Goal: Complete application form

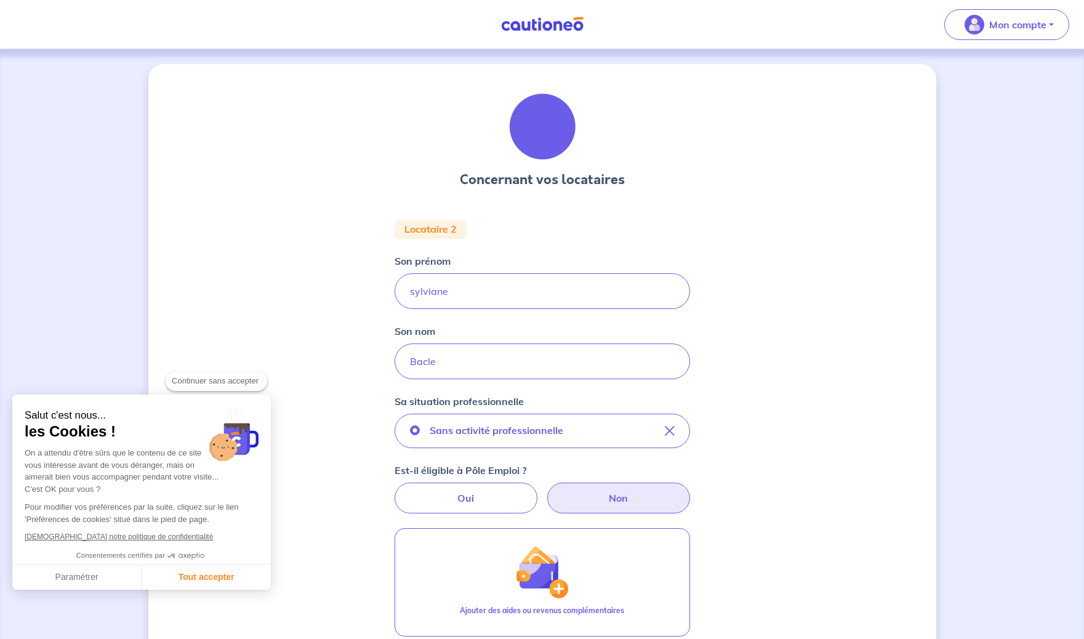
scroll to position [275, 0]
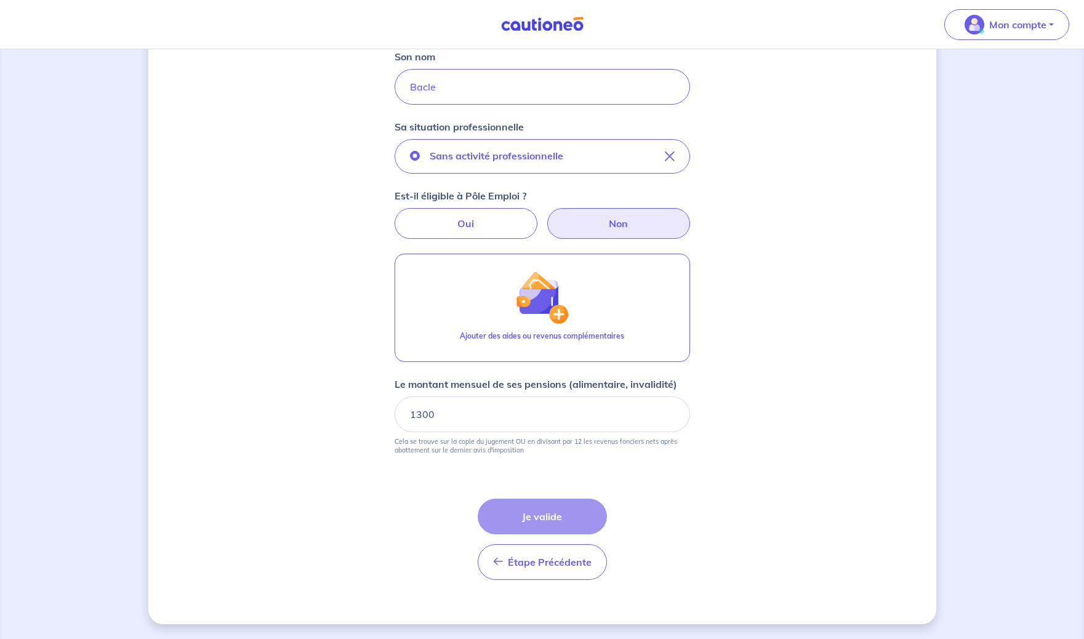
drag, startPoint x: 713, startPoint y: 523, endPoint x: 611, endPoint y: 521, distance: 102.2
click at [706, 524] on div "Concernant vos locataires Locataire 2 Son prénom [PERSON_NAME] nom Bacle Sa sit…" at bounding box center [542, 206] width 788 height 835
click at [541, 514] on div "Étape Précédente Précédent Je valide Je valide" at bounding box center [542, 539] width 129 height 81
click at [669, 415] on input "1299.99" at bounding box center [543, 415] width 296 height 36
type input "1300"
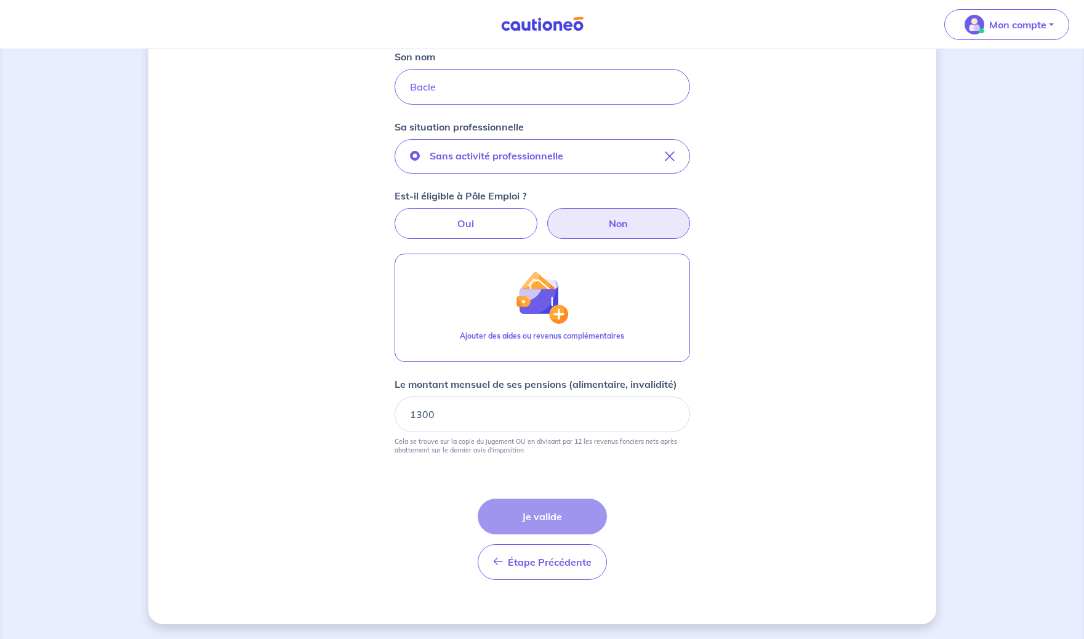
click at [670, 409] on input "1300" at bounding box center [543, 415] width 296 height 36
click at [540, 568] on span "Étape Précédente" at bounding box center [550, 562] width 84 height 12
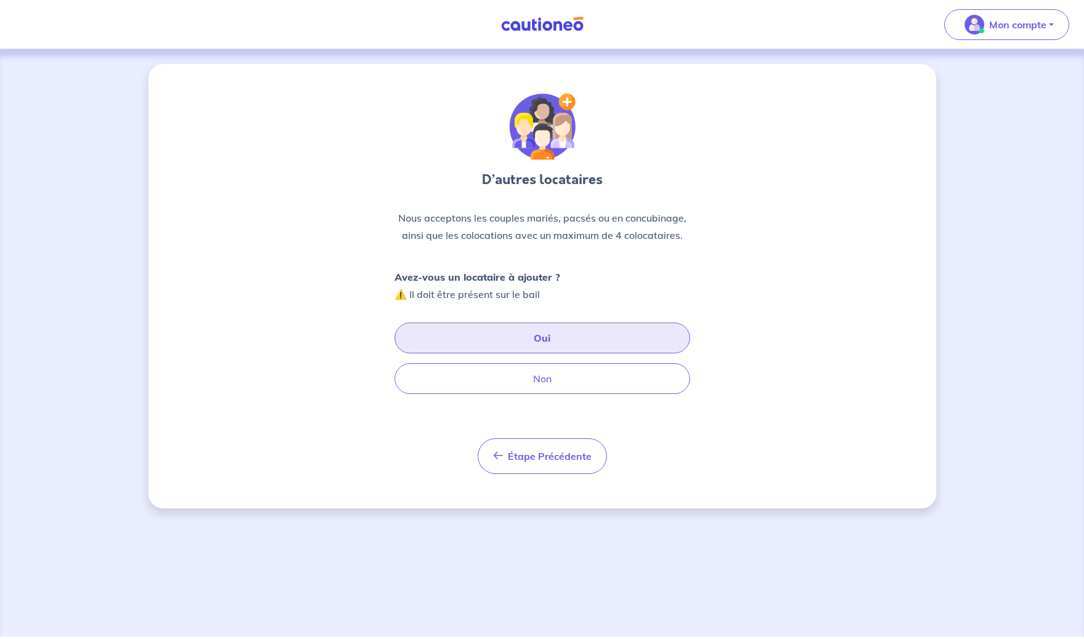
click at [590, 332] on button "Oui" at bounding box center [543, 338] width 296 height 31
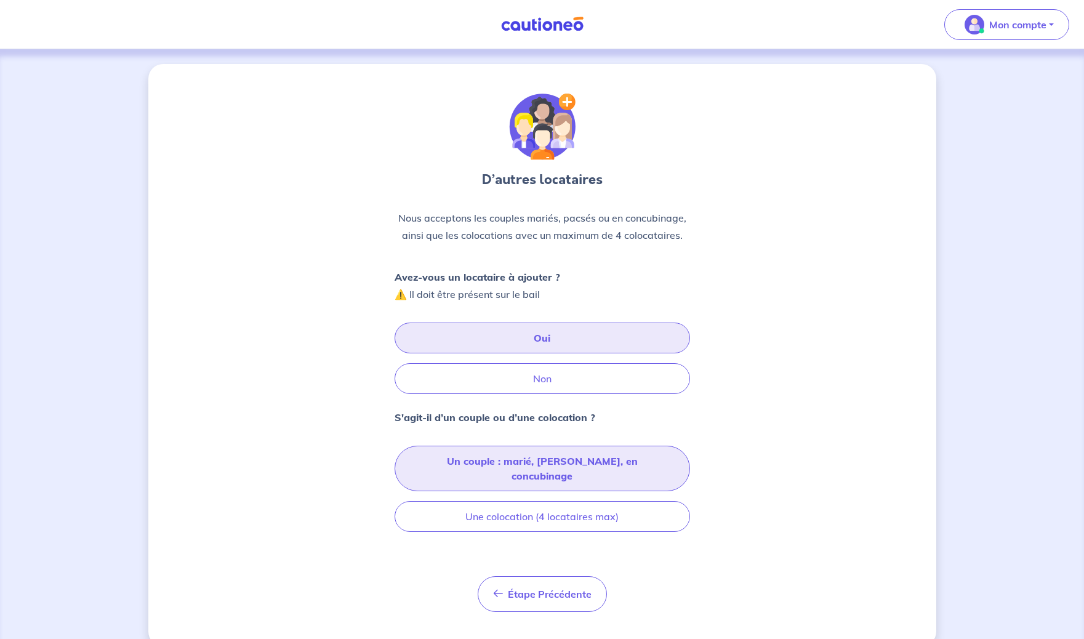
click at [575, 459] on button "Un couple : marié, [PERSON_NAME], en concubinage" at bounding box center [543, 469] width 296 height 46
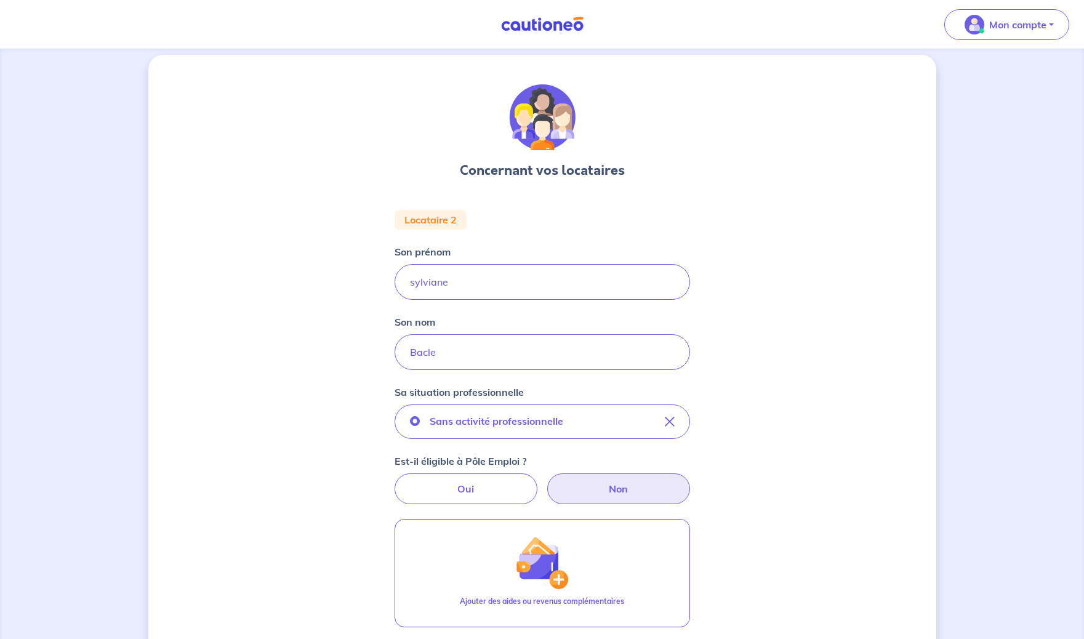
scroll to position [4, 0]
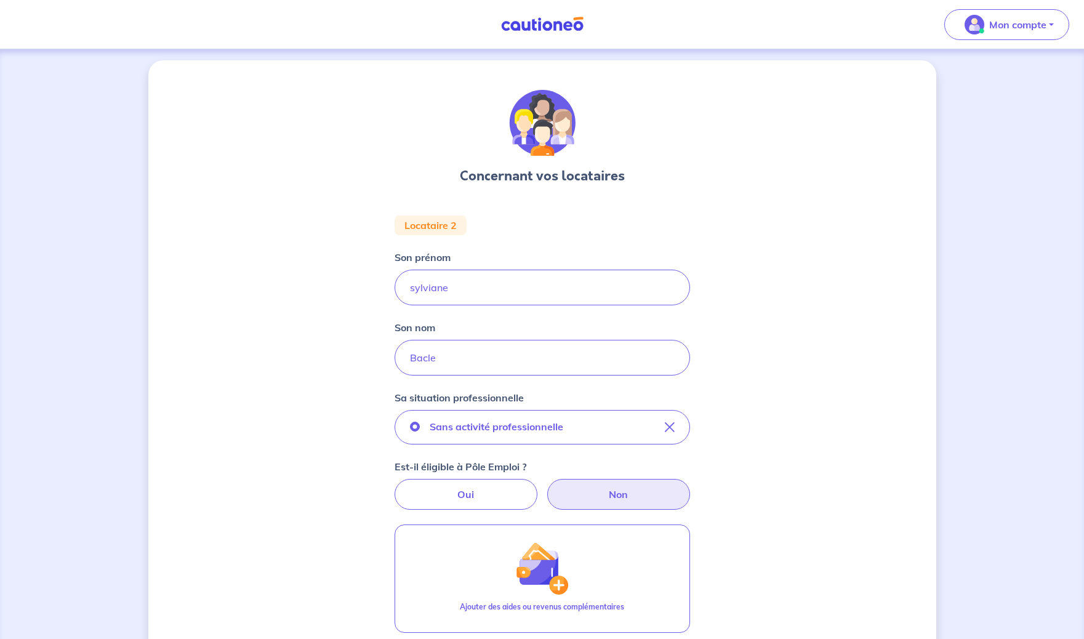
click at [621, 505] on label "Non" at bounding box center [618, 494] width 143 height 31
click at [546, 487] on input "Non" at bounding box center [542, 483] width 8 height 8
click at [624, 499] on label "Non" at bounding box center [618, 494] width 143 height 31
click at [546, 487] on input "Non" at bounding box center [542, 483] width 8 height 8
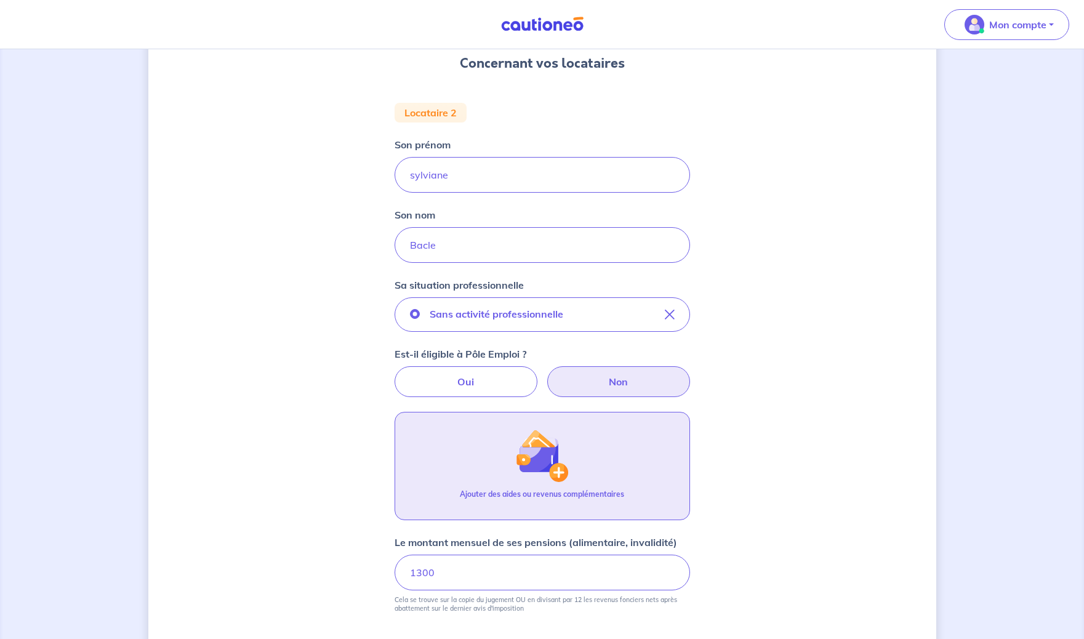
scroll to position [130, 0]
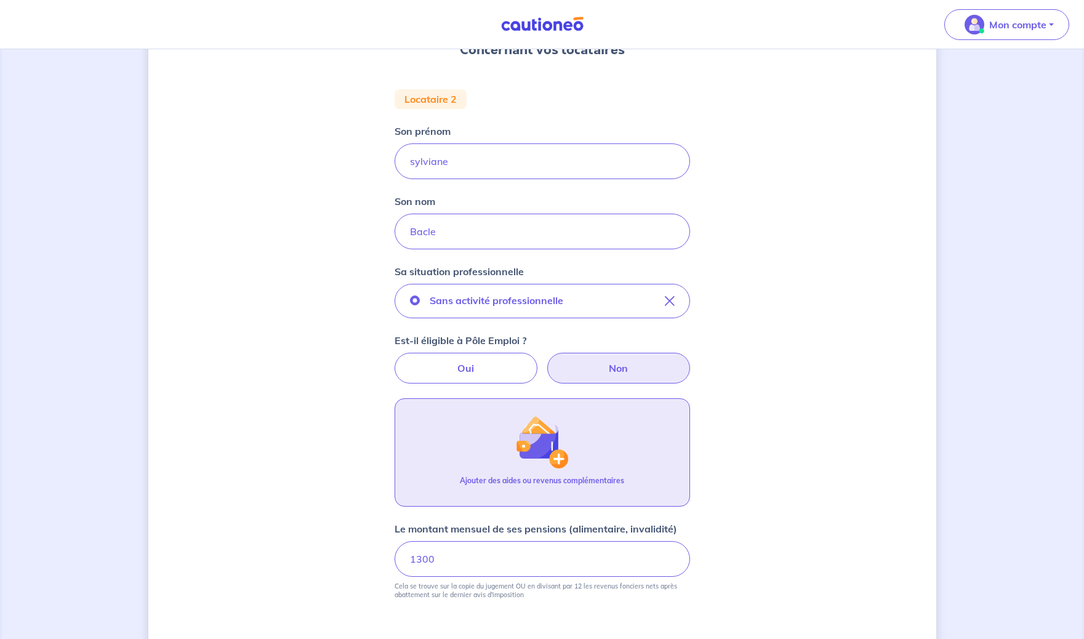
click at [547, 463] on img "button" at bounding box center [541, 442] width 53 height 53
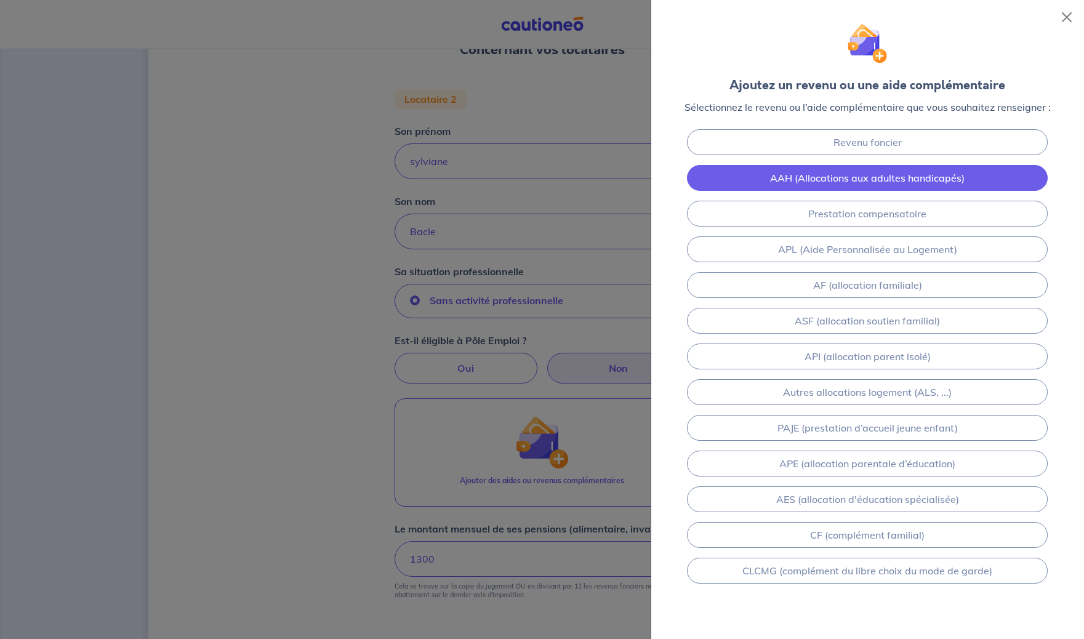
click at [878, 175] on link "AAH (Allocations aux adultes handicapés)" at bounding box center [867, 178] width 361 height 26
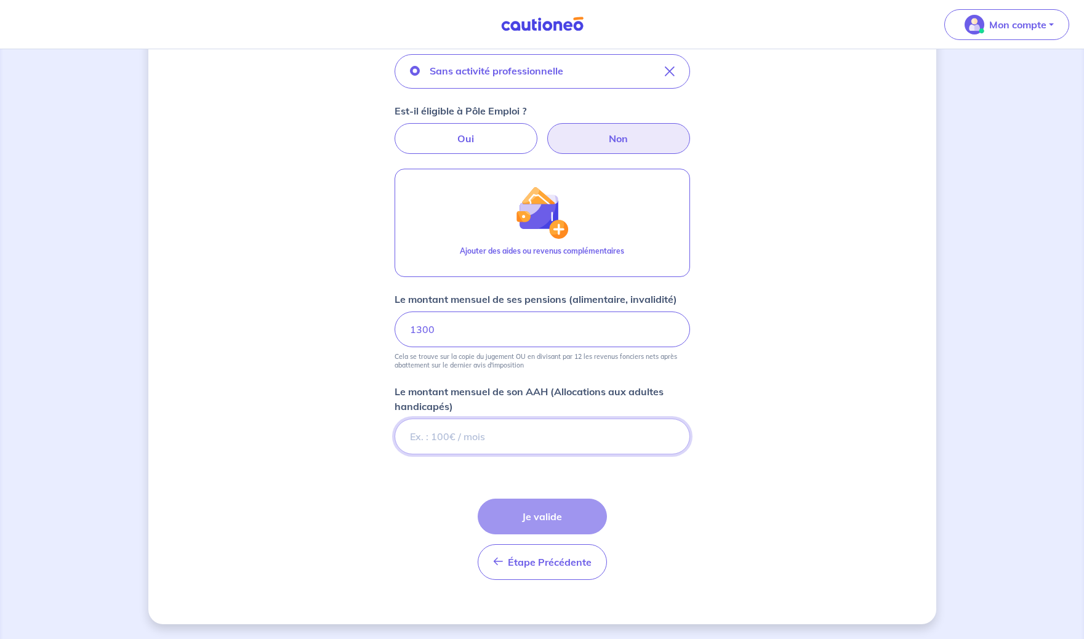
scroll to position [360, 0]
type input "495.43"
click at [787, 362] on div "Concernant vos locataires Locataire 2 Son prénom [PERSON_NAME] nom Bacle Sa sit…" at bounding box center [542, 164] width 788 height 920
click at [522, 325] on input "1300" at bounding box center [543, 330] width 296 height 36
drag, startPoint x: 452, startPoint y: 332, endPoint x: 406, endPoint y: 334, distance: 45.6
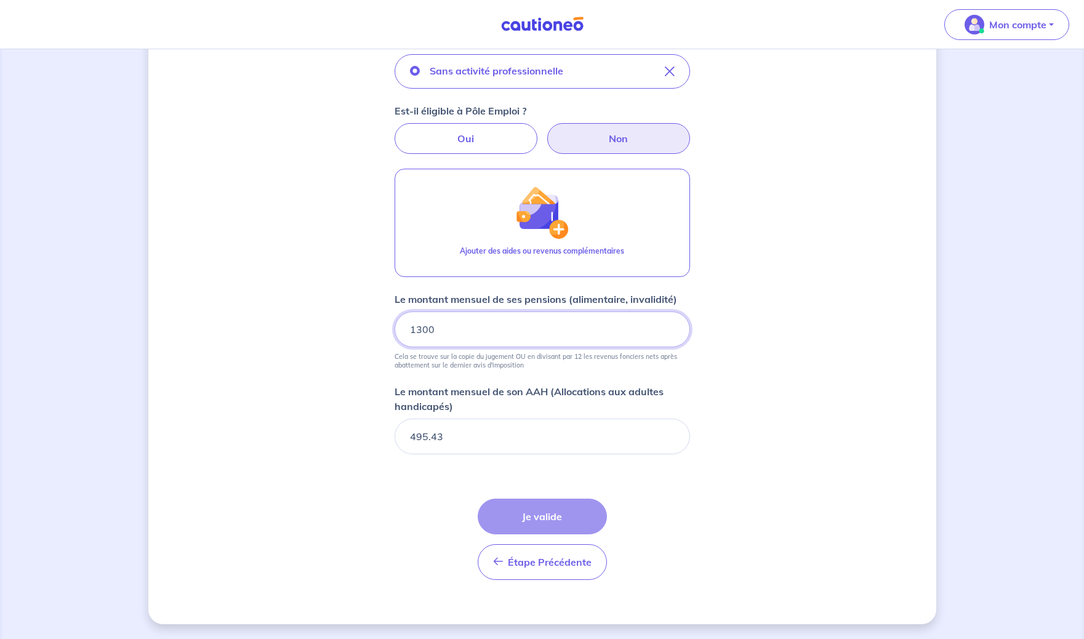
click at [406, 334] on input "1300" at bounding box center [543, 330] width 296 height 36
type input "0.01"
click at [666, 324] on input "0.01" at bounding box center [543, 330] width 296 height 36
drag, startPoint x: 470, startPoint y: 331, endPoint x: 381, endPoint y: 328, distance: 88.7
click at [395, 328] on input "0.01" at bounding box center [543, 330] width 296 height 36
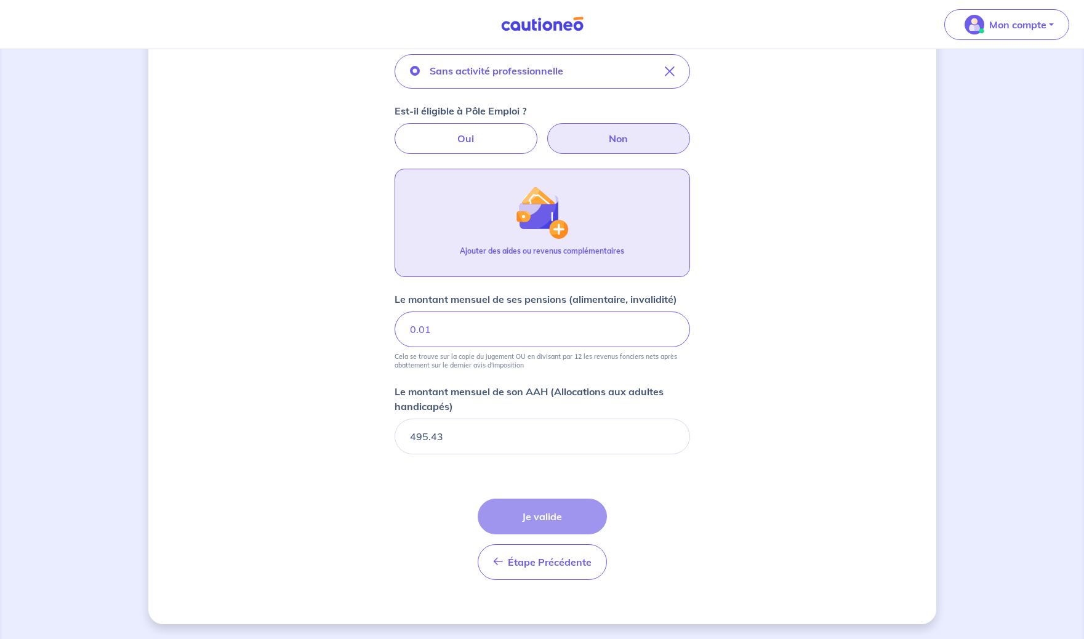
click at [551, 220] on img "button" at bounding box center [541, 212] width 53 height 53
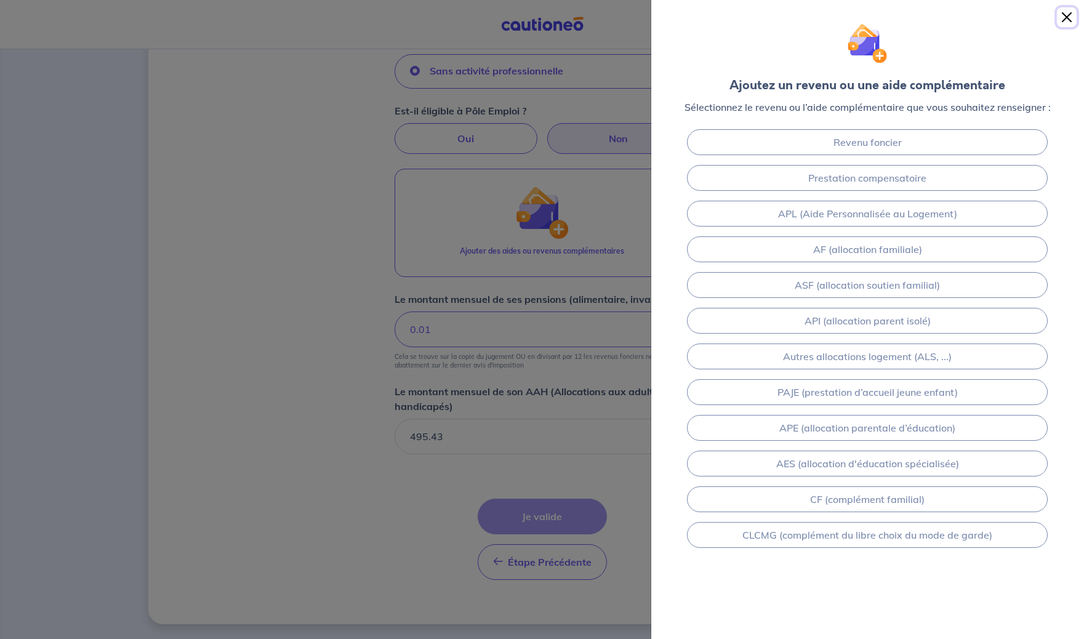
click at [1072, 15] on button "Close" at bounding box center [1067, 17] width 20 height 20
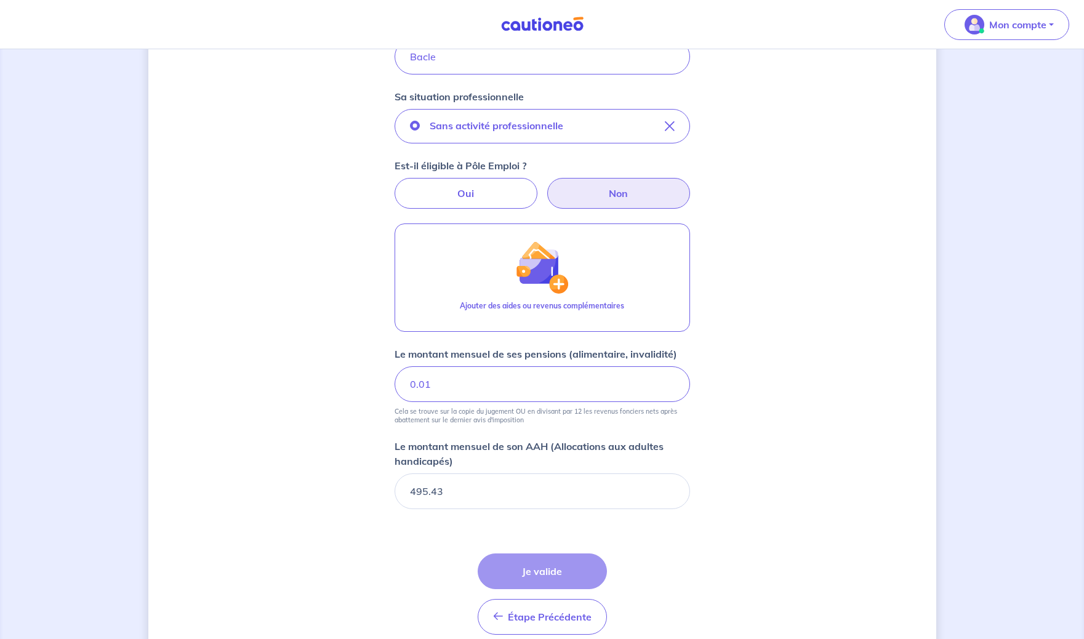
scroll to position [304, 0]
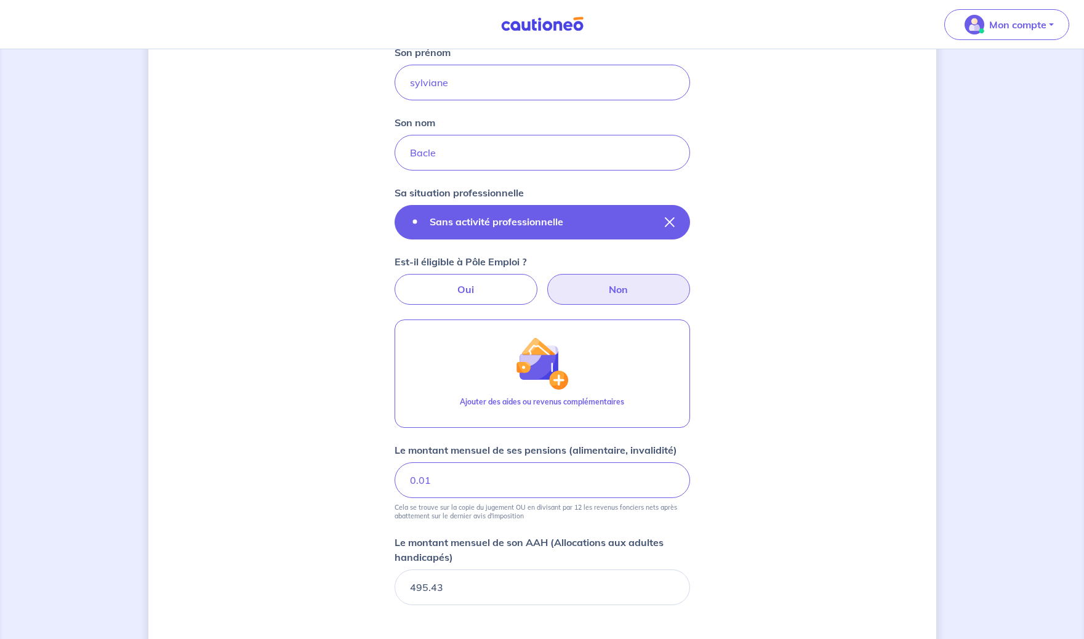
click at [667, 224] on icon "button" at bounding box center [670, 222] width 10 height 10
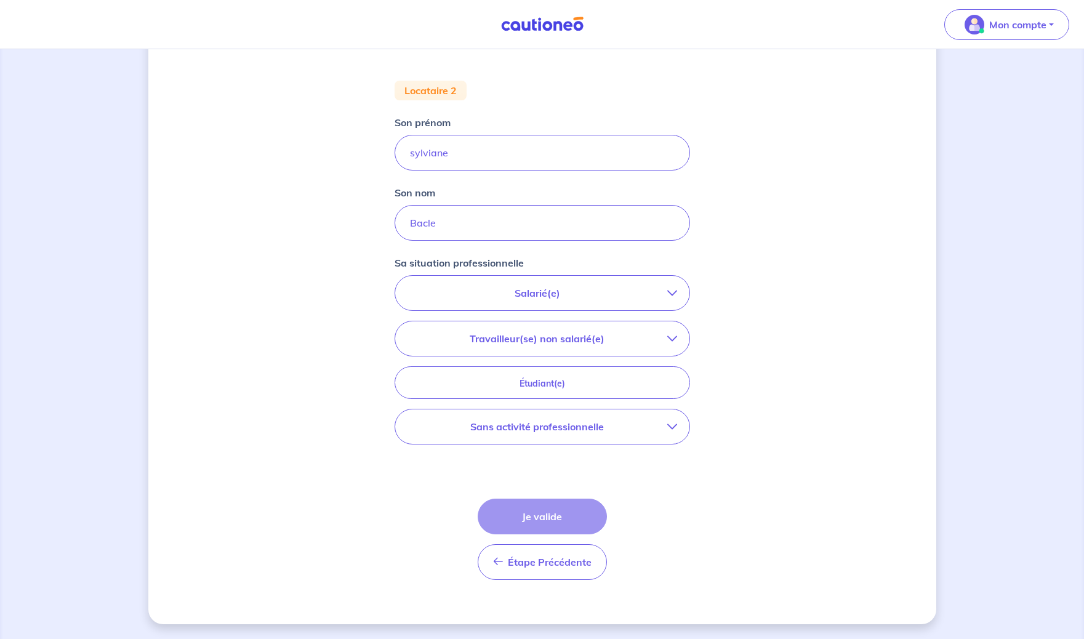
scroll to position [139, 0]
click at [592, 414] on button "Sans activité professionnelle" at bounding box center [542, 426] width 294 height 34
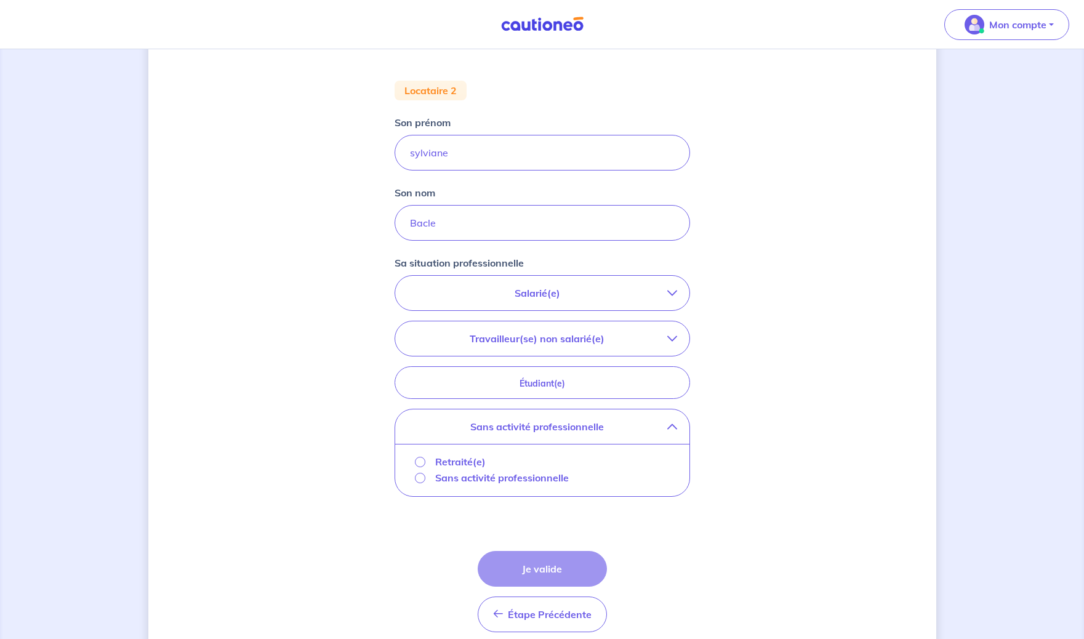
scroll to position [137, 0]
click at [420, 465] on input "Retraité(e)" at bounding box center [420, 463] width 10 height 10
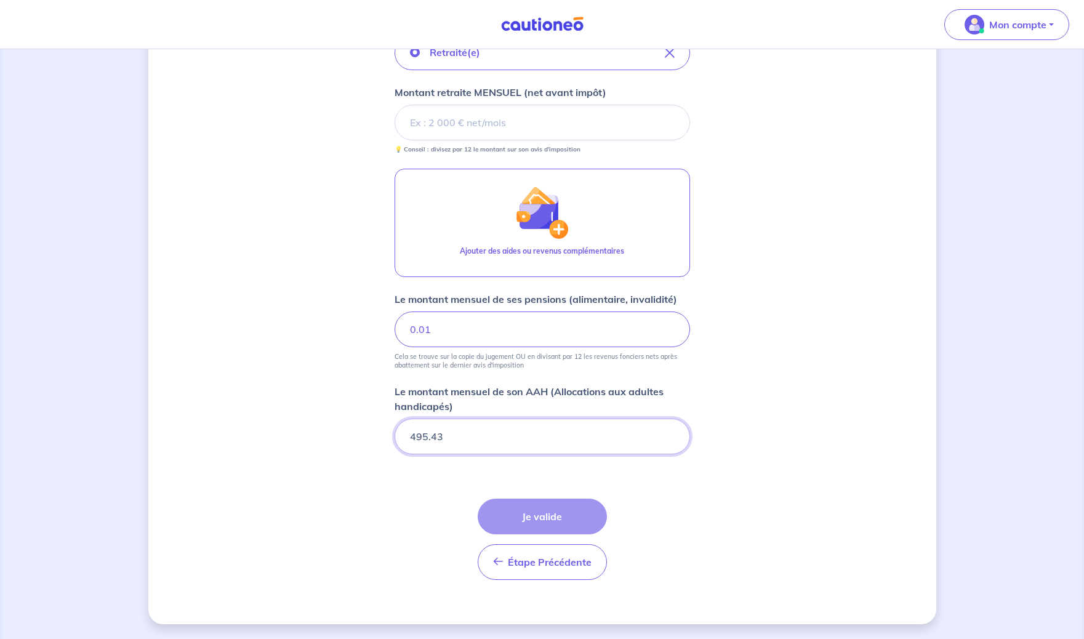
scroll to position [378, 0]
click at [669, 329] on input "0.02" at bounding box center [543, 330] width 296 height 36
click at [669, 329] on input "0.03" at bounding box center [543, 330] width 296 height 36
click at [670, 333] on input "0.02" at bounding box center [543, 330] width 296 height 36
click at [670, 333] on input "0.01" at bounding box center [543, 330] width 296 height 36
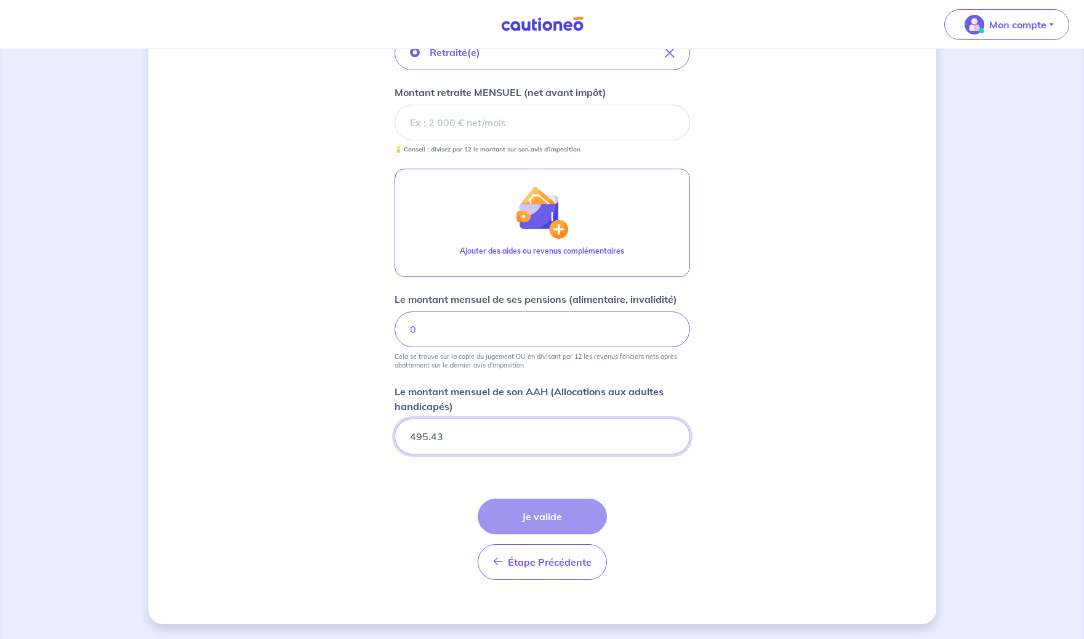
type input "0"
click at [670, 333] on input "0" at bounding box center [543, 330] width 296 height 36
click at [771, 313] on div "Concernant vos locataires Locataire 2 Son prénom [PERSON_NAME] Son nom Bacle Sa…" at bounding box center [542, 155] width 788 height 938
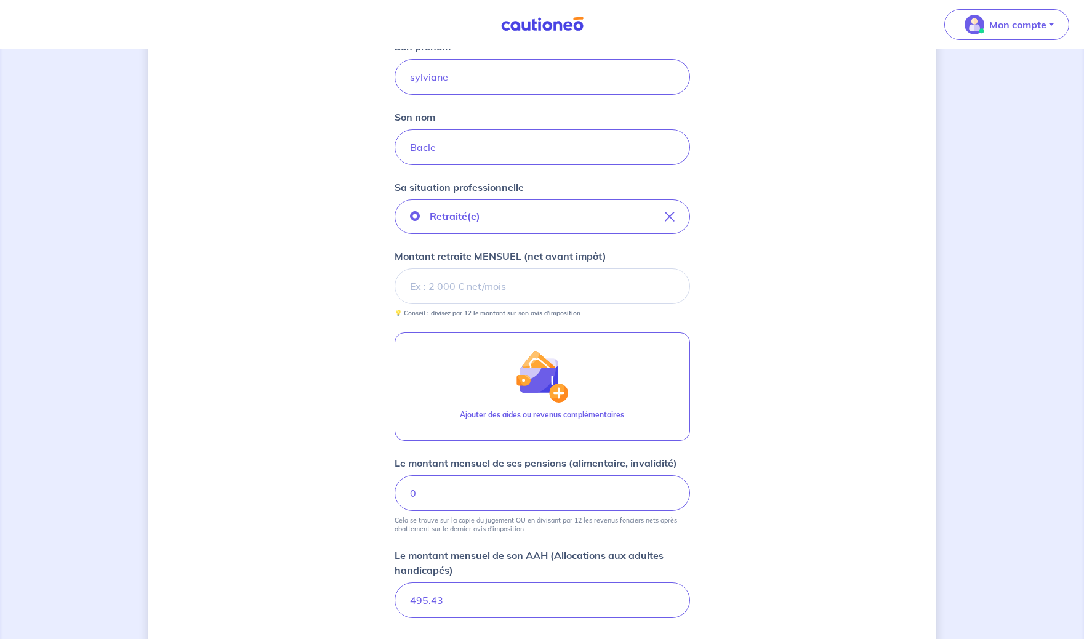
scroll to position [210, 0]
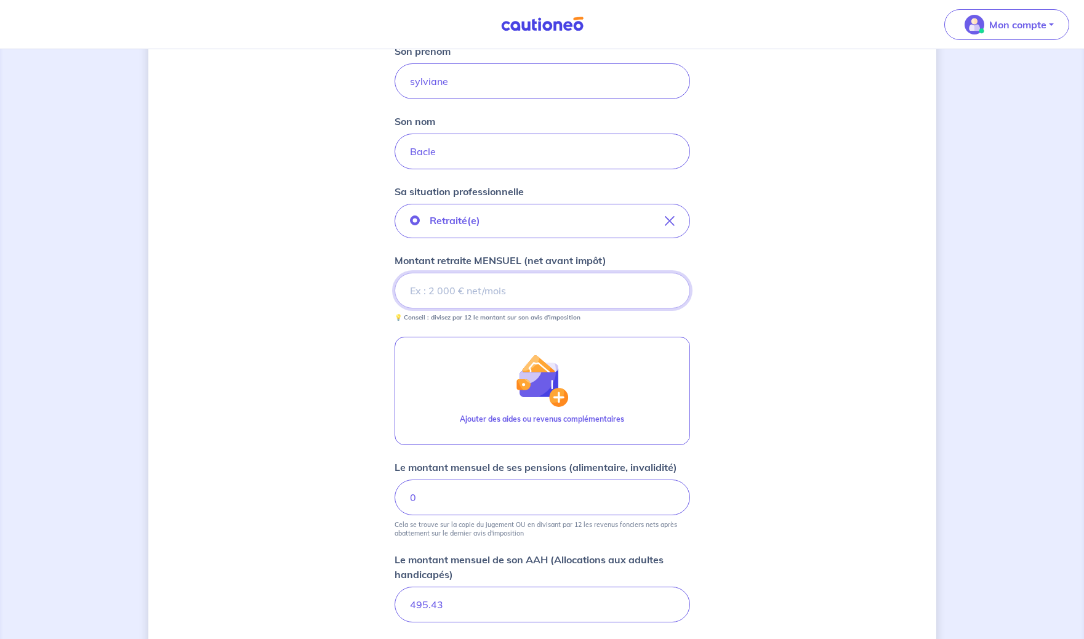
click at [545, 300] on input "Montant retraite MENSUEL (net avant impôt)" at bounding box center [543, 291] width 296 height 36
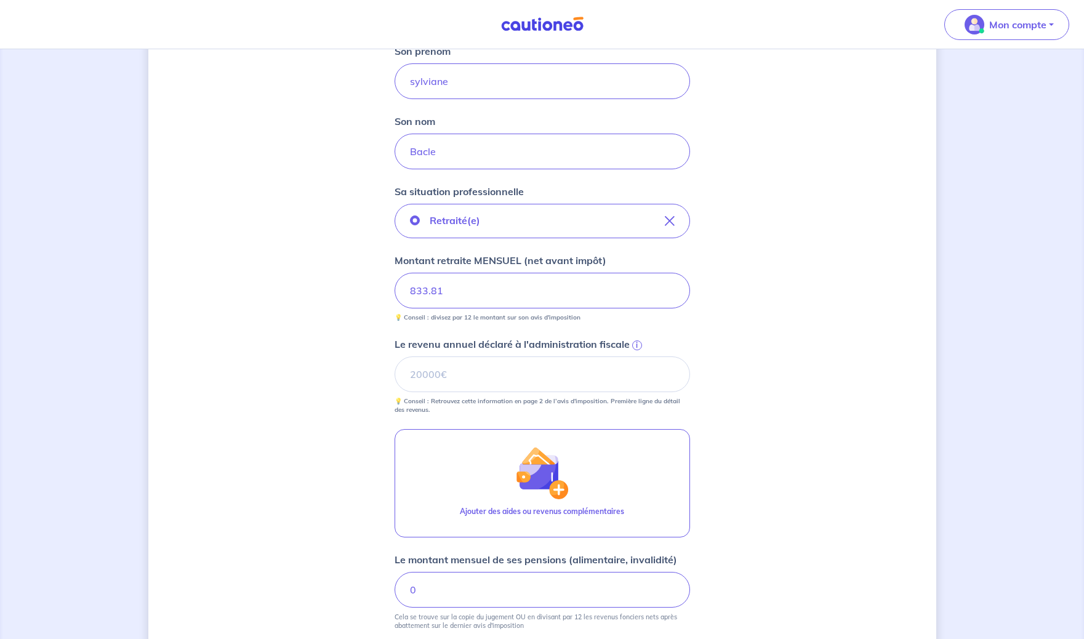
click at [783, 347] on div "Concernant vos locataires Locataire 2 Son prénom [PERSON_NAME] nom Bacle Sa sit…" at bounding box center [542, 369] width 788 height 1031
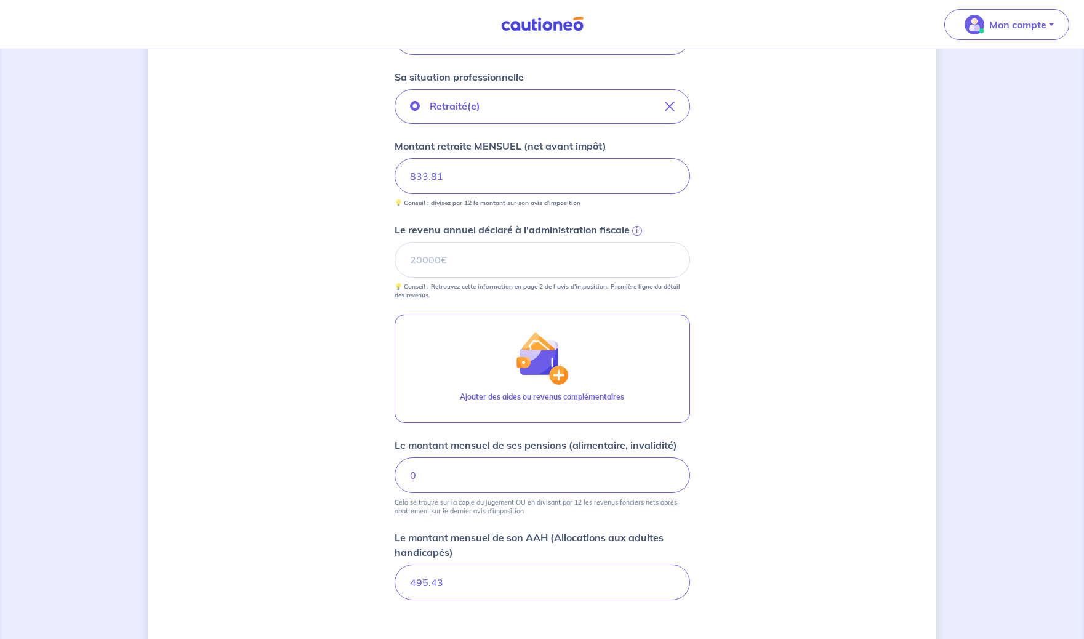
scroll to position [326, 0]
click at [642, 267] on input "Le revenu annuel déclaré à l'administration fiscale i" at bounding box center [543, 258] width 296 height 36
type input "9749"
click at [761, 348] on div "Concernant vos locataires Locataire 2 Son prénom [PERSON_NAME] nom Bacle Sa sit…" at bounding box center [542, 253] width 788 height 1031
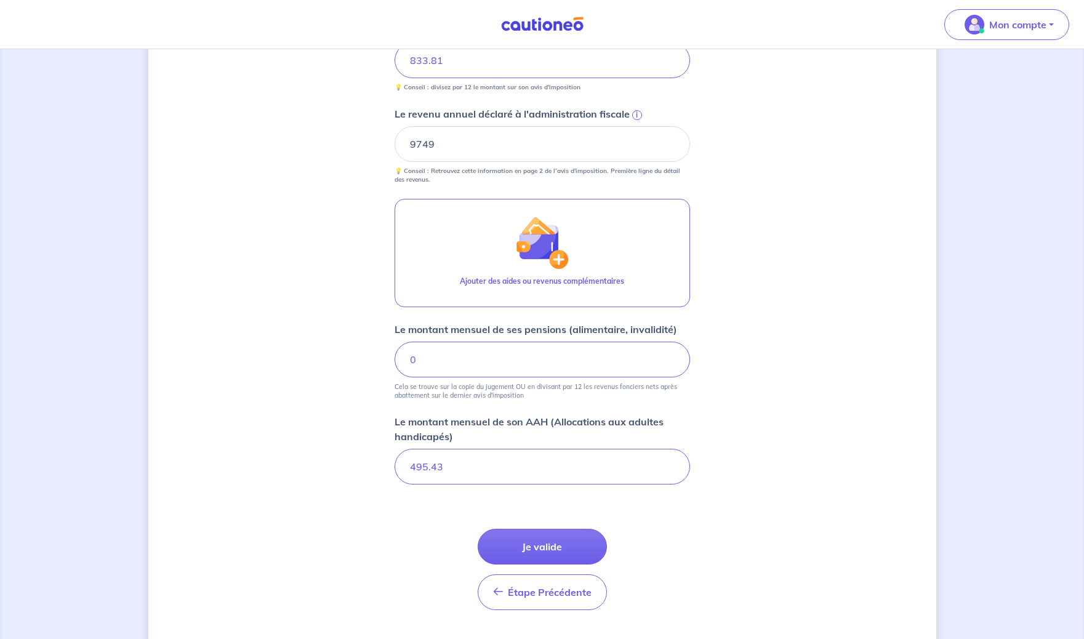
scroll to position [470, 0]
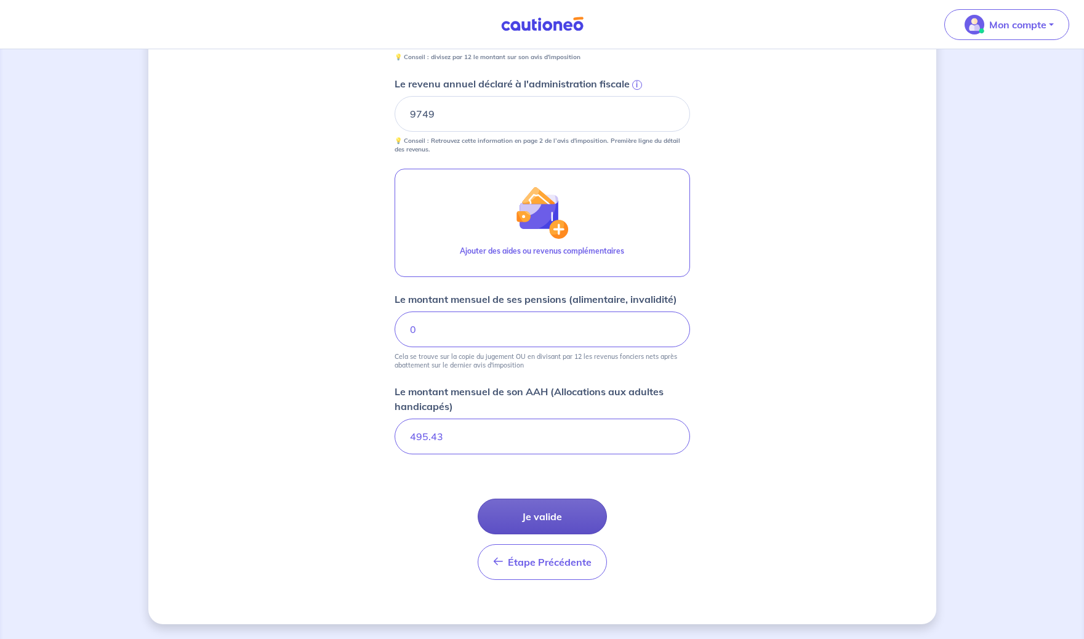
click at [567, 510] on button "Je valide" at bounding box center [542, 517] width 129 height 36
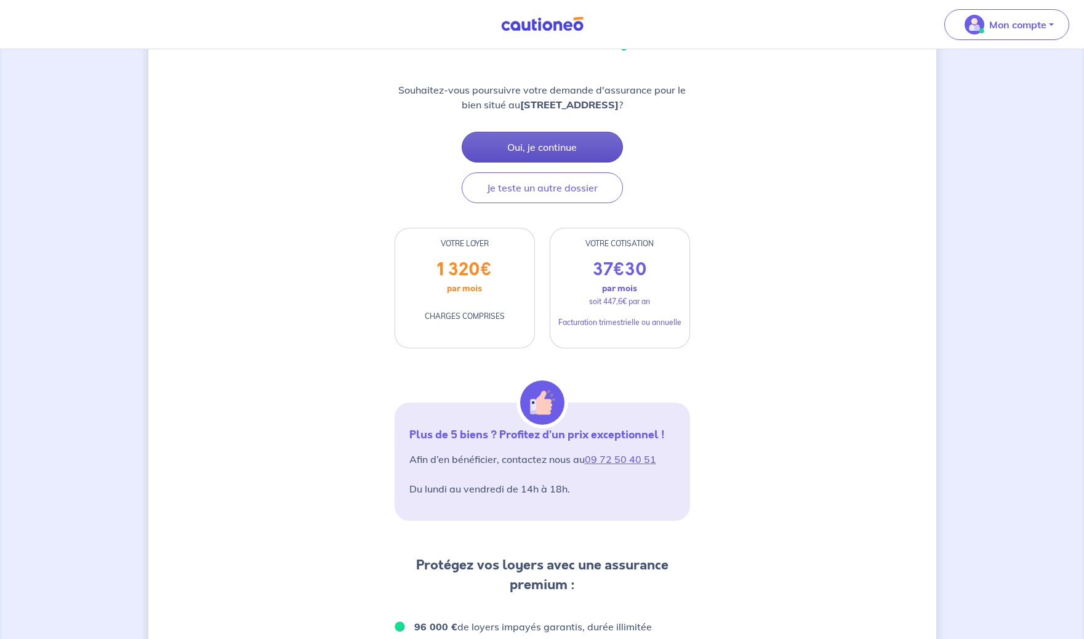
scroll to position [161, 0]
click at [525, 156] on button "Oui, je continue" at bounding box center [542, 147] width 161 height 31
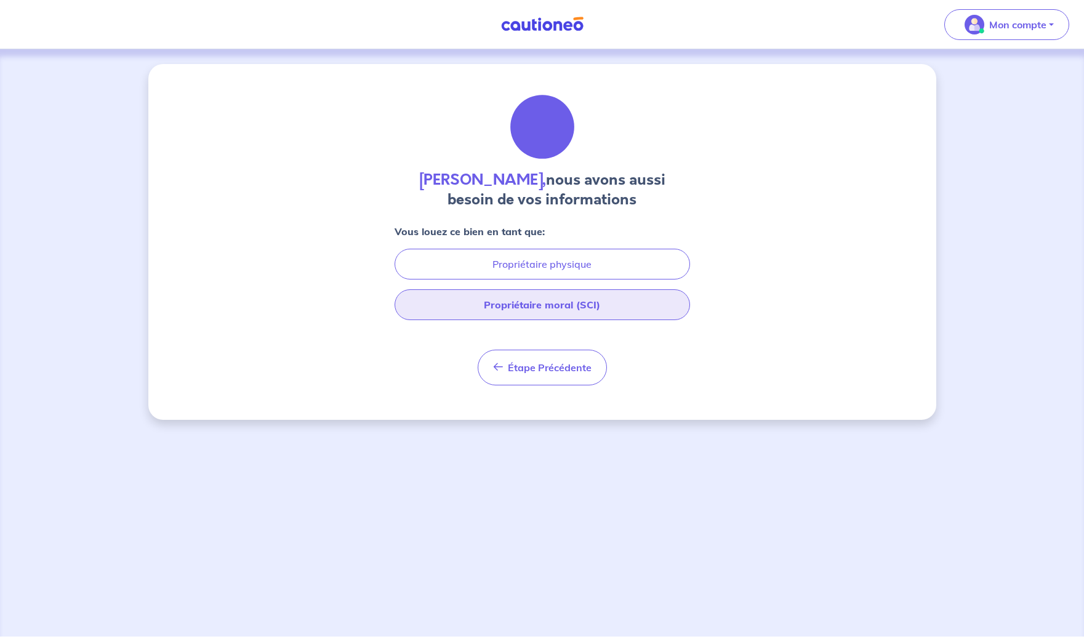
click at [563, 305] on button "Propriétaire moral (SCI)" at bounding box center [543, 304] width 296 height 31
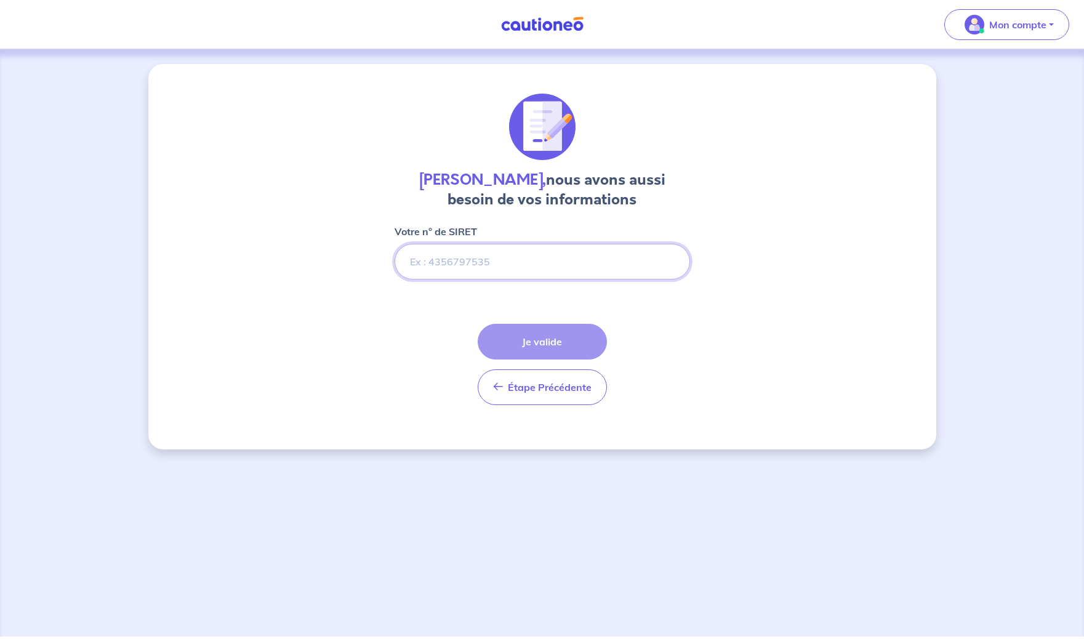
click at [551, 267] on input "Votre n° de SIRET" at bounding box center [543, 262] width 296 height 36
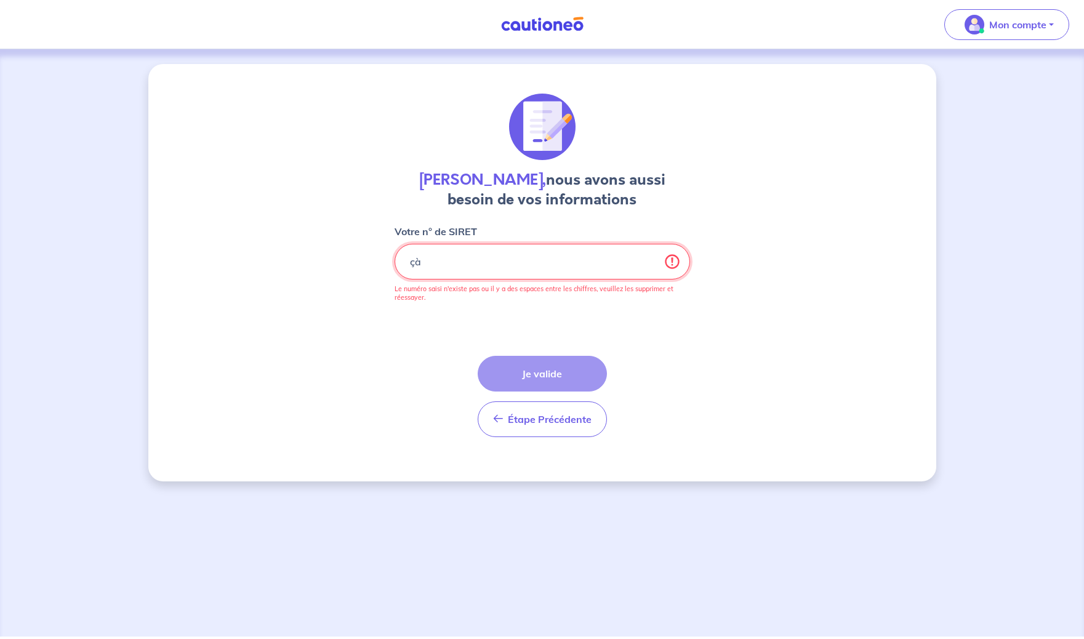
type input "ç"
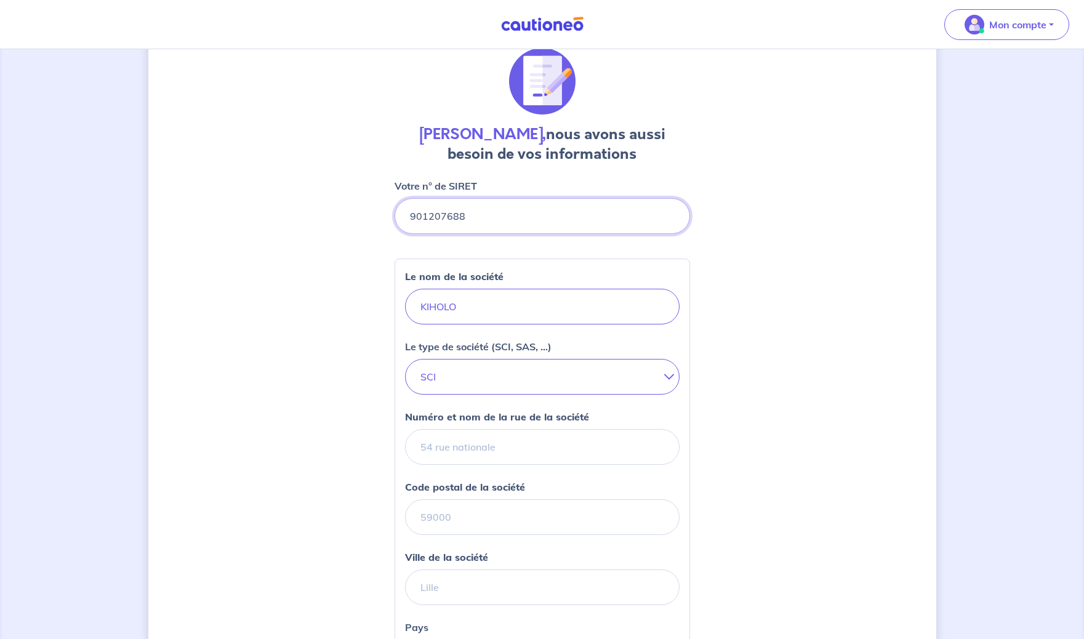
scroll to position [97, 0]
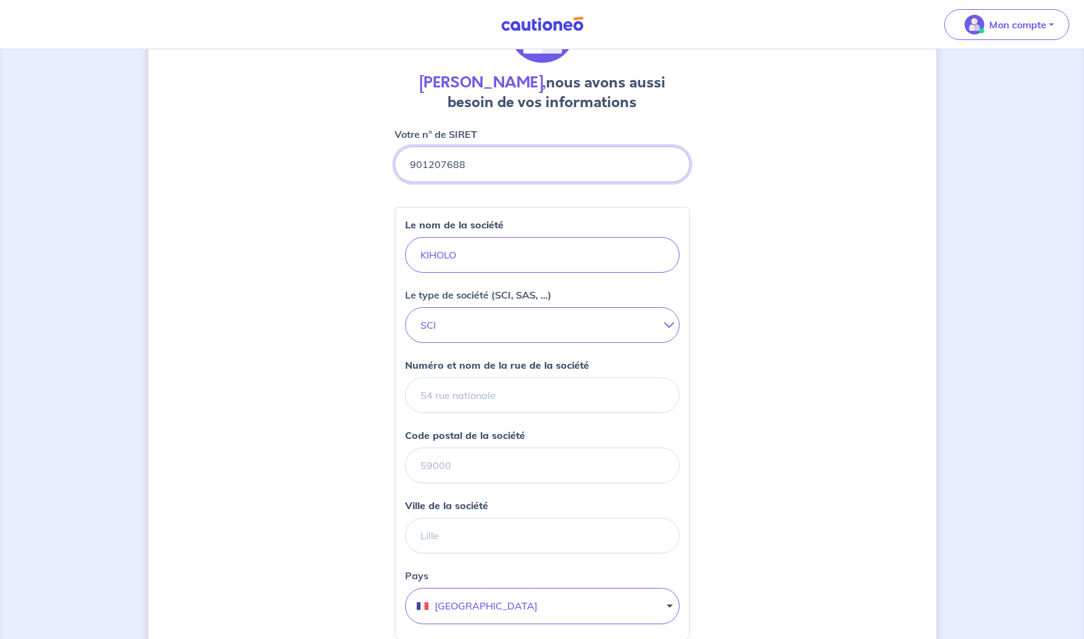
type input "901207688"
click at [560, 399] on input "Numéro et nom de la rue de la société" at bounding box center [542, 395] width 275 height 36
type input "&"
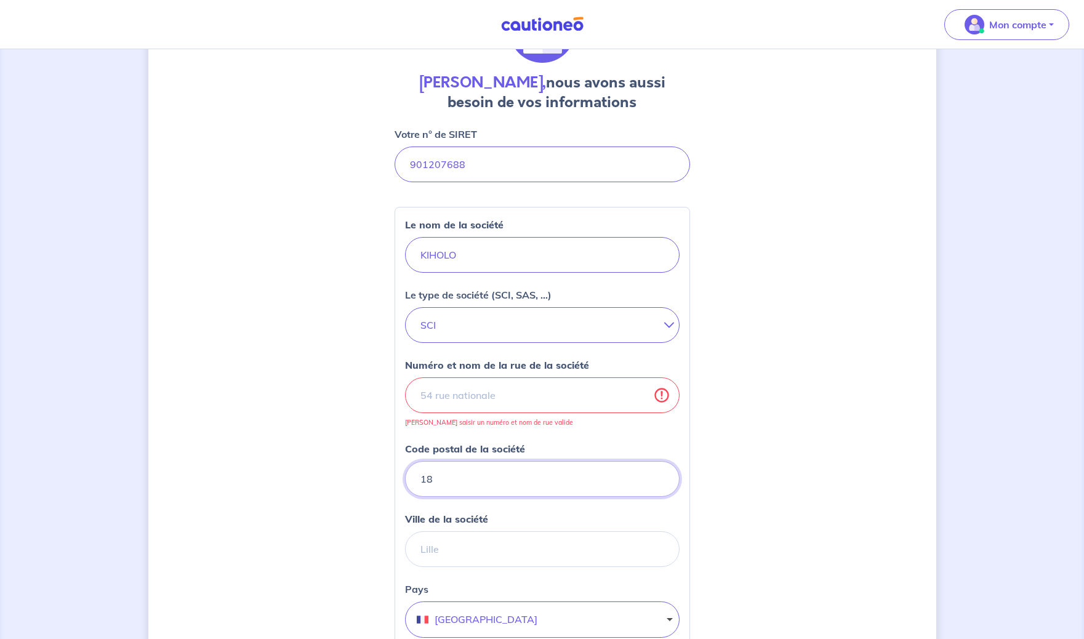
type input "1"
type input "33160"
type input "18 Allée Cabernet 33160 [GEOGRAPHIC_DATA] Allée Cabernet"
type input "[GEOGRAPHIC_DATA]"
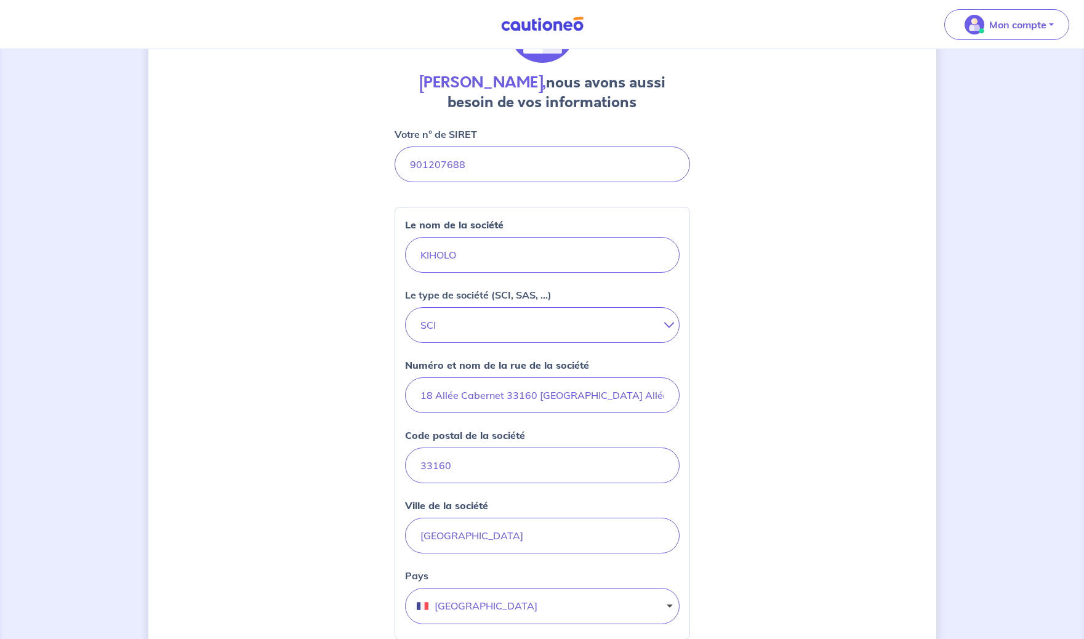
click at [775, 476] on div "[PERSON_NAME], nous avons aussi besoin de vos informations Votre n° de SIRET Le…" at bounding box center [542, 428] width 788 height 923
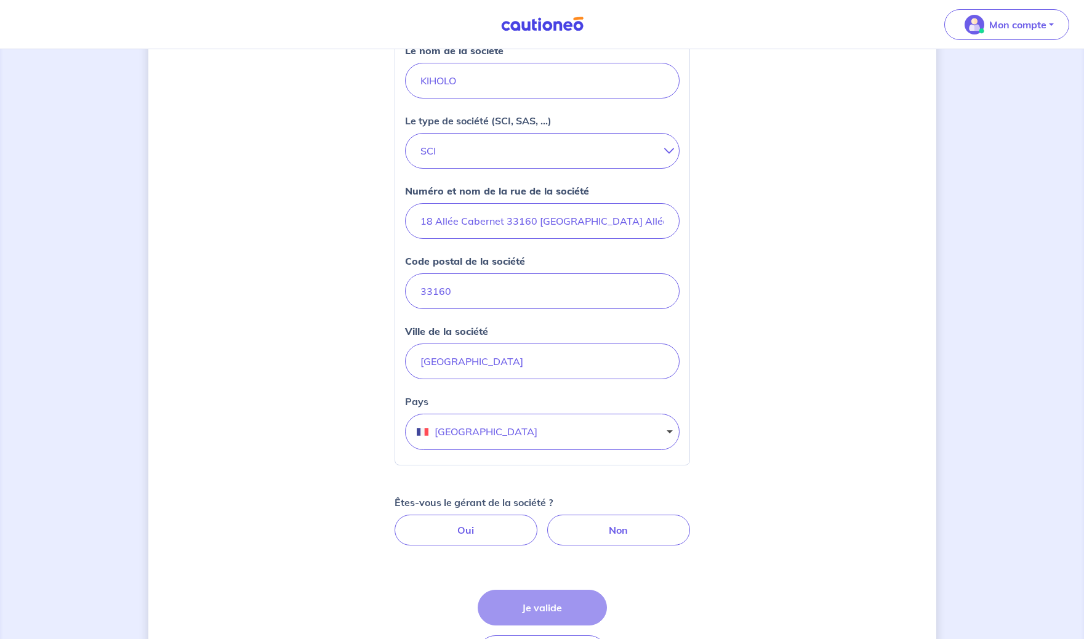
scroll to position [274, 0]
click at [516, 528] on label "Oui" at bounding box center [466, 527] width 143 height 31
click at [538, 520] on input "Oui" at bounding box center [542, 516] width 8 height 8
radio input "true"
select select "FR"
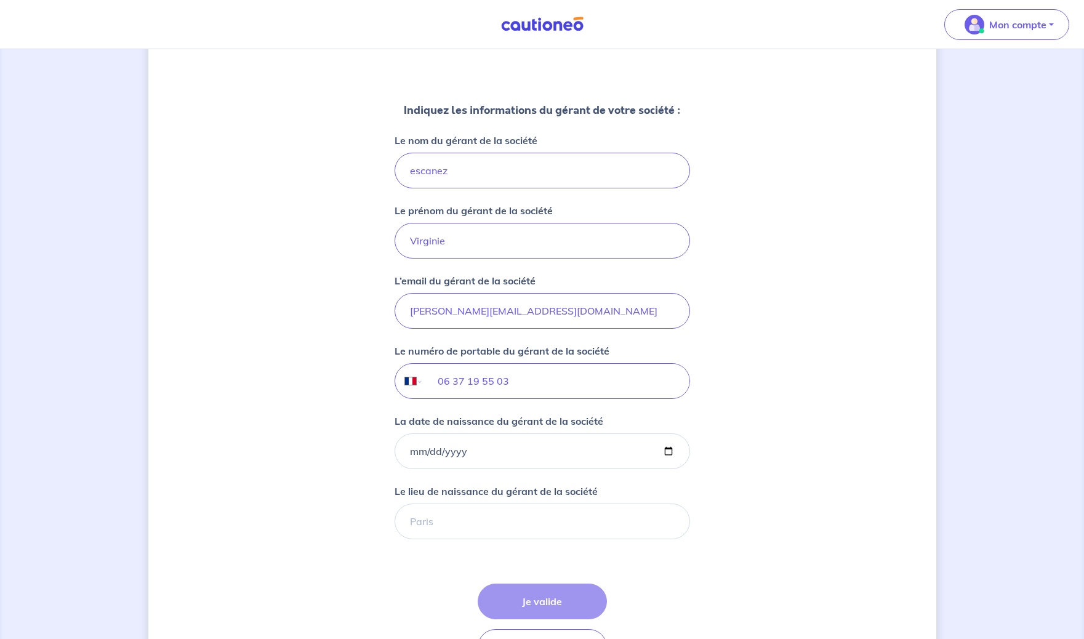
scroll to position [771, 0]
click at [496, 447] on input "La date de naissance du gérant de la société" at bounding box center [543, 450] width 296 height 36
click at [666, 447] on input "La date de naissance du gérant de la société" at bounding box center [543, 450] width 296 height 36
type input "[DATE]"
click at [477, 449] on input "[DATE]" at bounding box center [543, 450] width 296 height 36
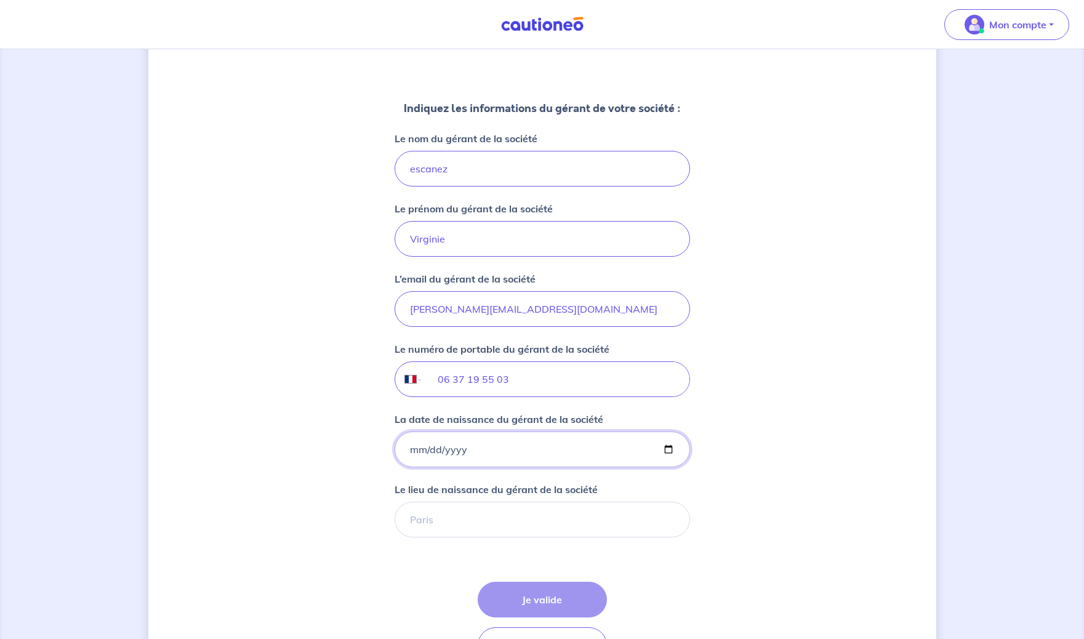
click at [477, 449] on input "[DATE]" at bounding box center [543, 450] width 296 height 36
click at [469, 452] on input "[DATE]" at bounding box center [543, 450] width 296 height 36
click at [483, 451] on input "[DATE]" at bounding box center [543, 450] width 296 height 36
click at [458, 450] on input "[DATE]" at bounding box center [543, 450] width 296 height 36
click at [413, 449] on input "La date de naissance du gérant de la société" at bounding box center [543, 450] width 296 height 36
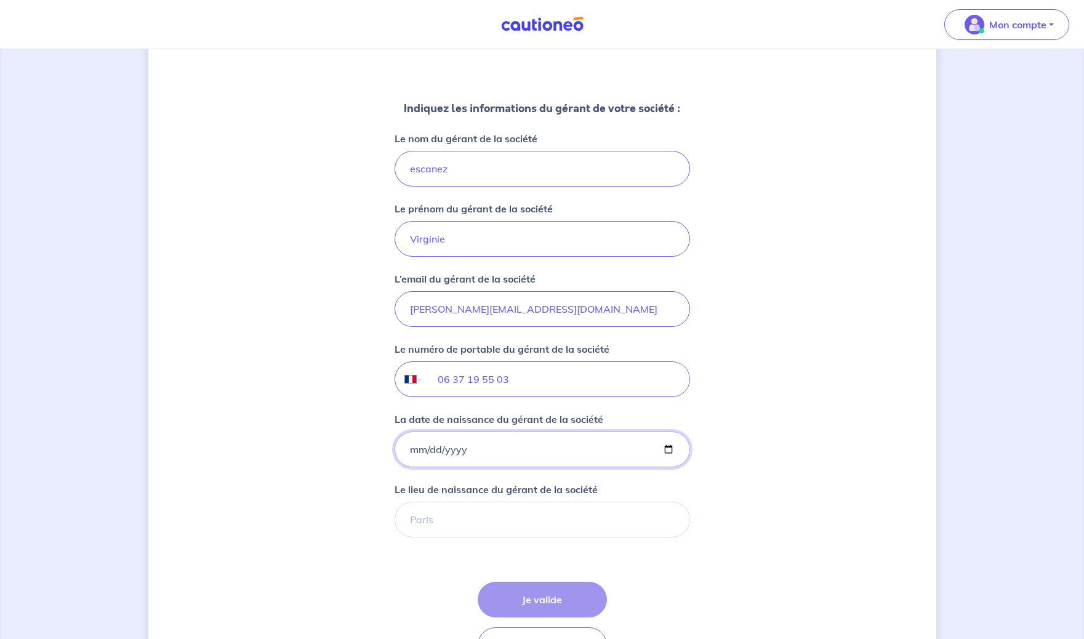
type input "[DATE]"
click at [413, 449] on input "La date de naissance du gérant de la société" at bounding box center [543, 450] width 296 height 36
type input "[DATE]"
click at [461, 515] on input "Le lieu de naissance du gérant de la société" at bounding box center [543, 520] width 296 height 36
type input "[GEOGRAPHIC_DATA]"
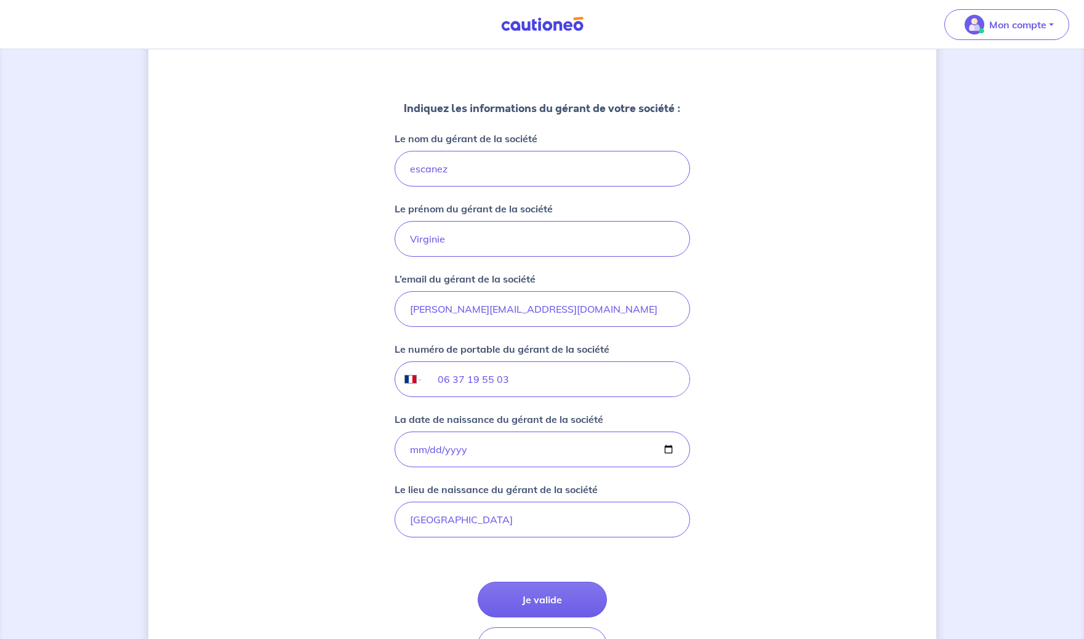
click at [712, 560] on div "[PERSON_NAME], nous avons aussi besoin de vos informations Votre n° de SIRET Le…" at bounding box center [542, 0] width 788 height 1414
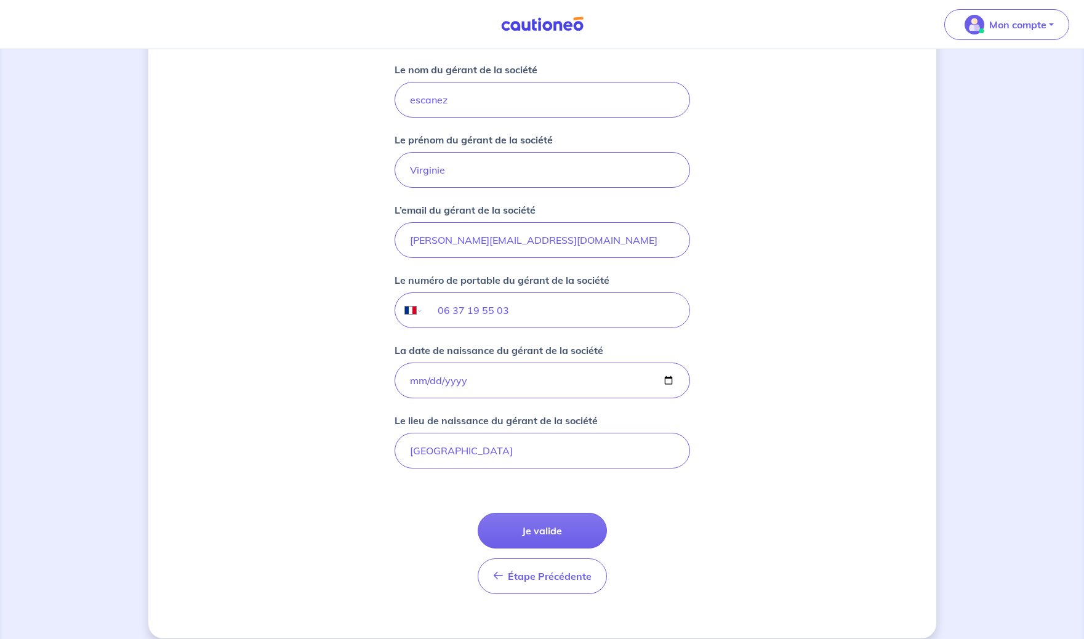
scroll to position [854, 0]
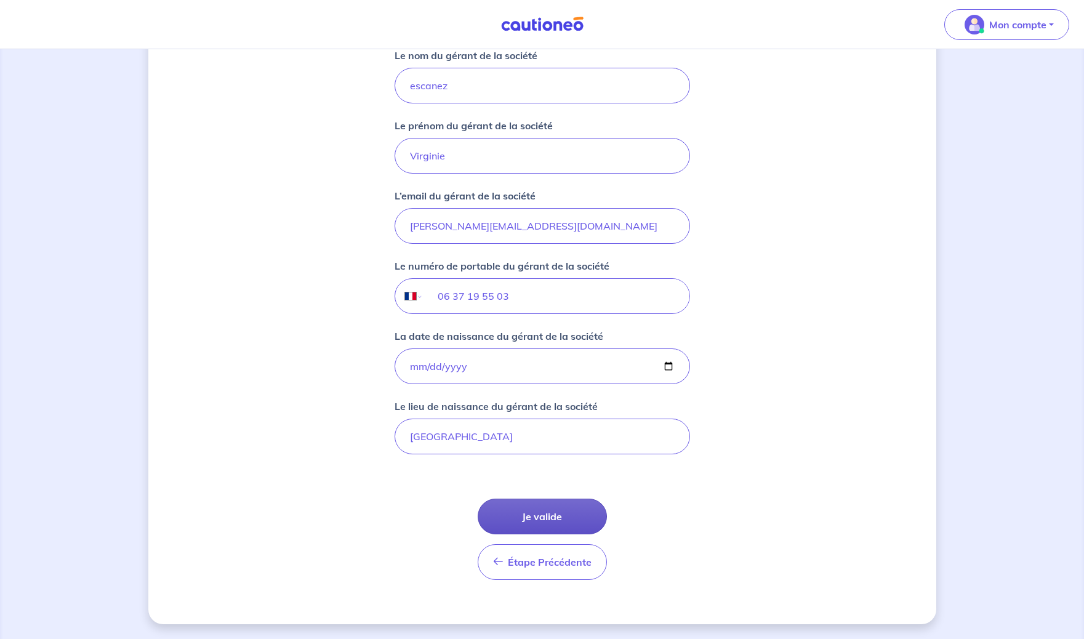
click at [571, 522] on button "Je valide" at bounding box center [542, 517] width 129 height 36
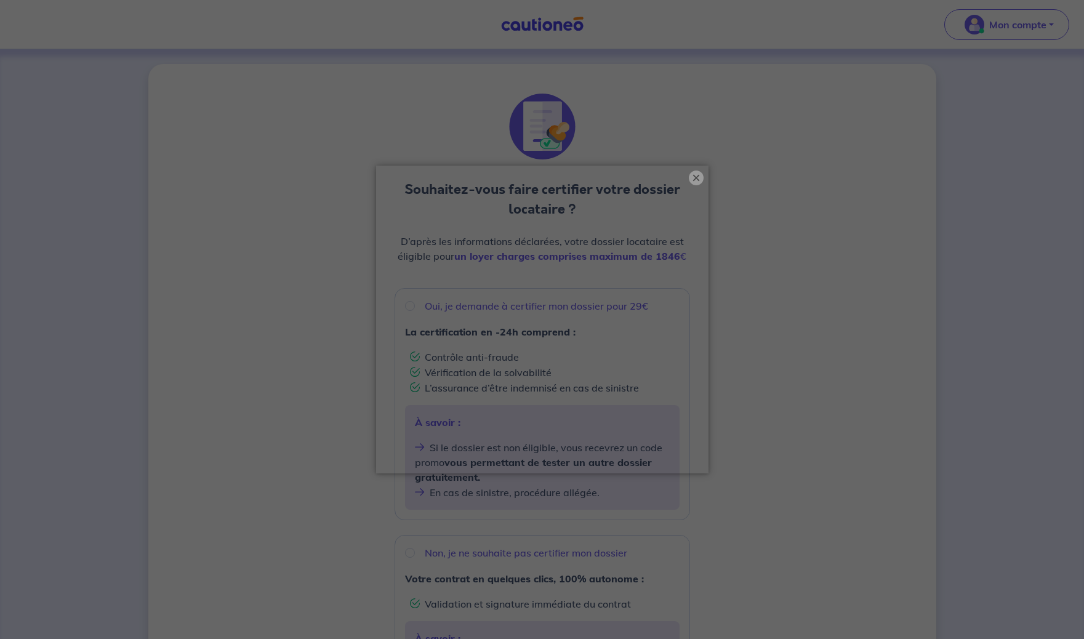
click at [696, 179] on button "×" at bounding box center [696, 178] width 15 height 15
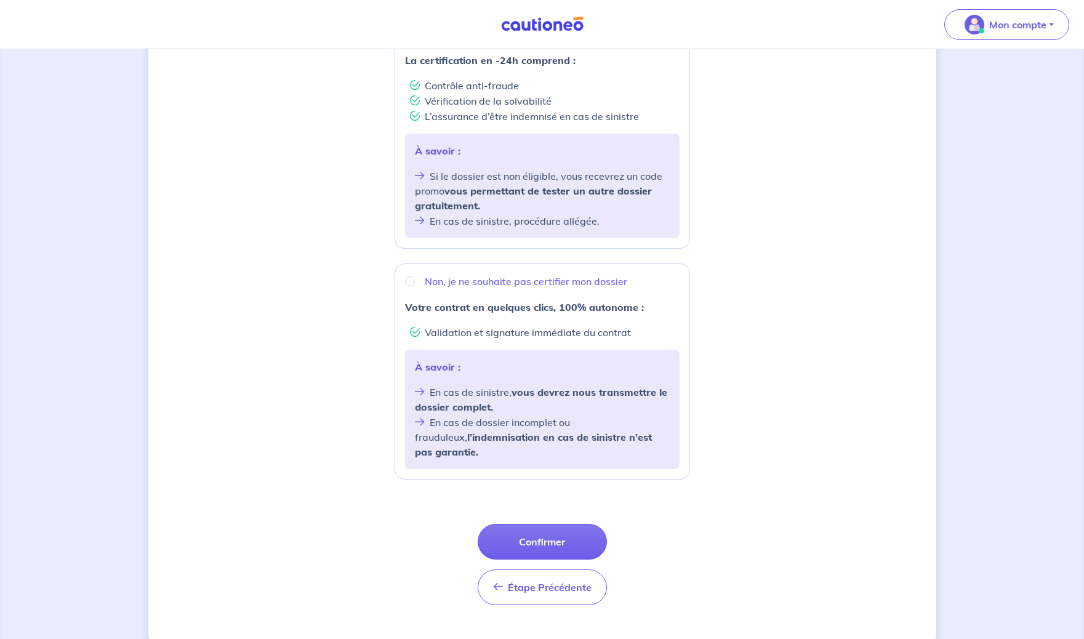
scroll to position [274, 0]
click at [411, 281] on input "Non, je ne souhaite pas certifier mon dossier" at bounding box center [410, 279] width 10 height 10
radio input "true"
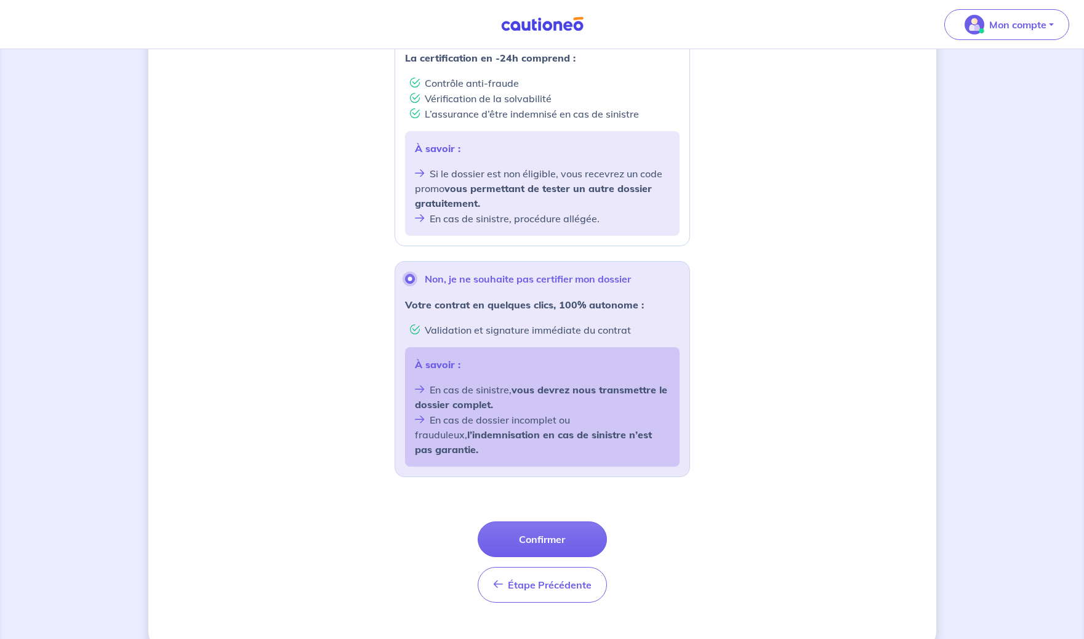
scroll to position [281, 0]
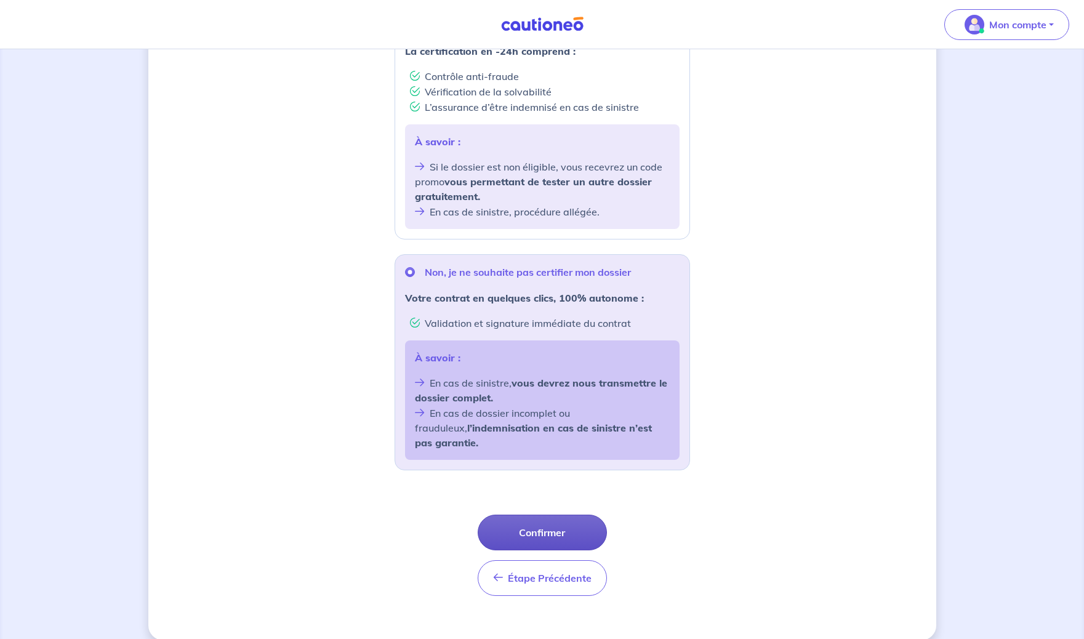
click at [542, 521] on button "Confirmer" at bounding box center [542, 533] width 129 height 36
click at [559, 518] on button "Confirmer" at bounding box center [542, 533] width 129 height 36
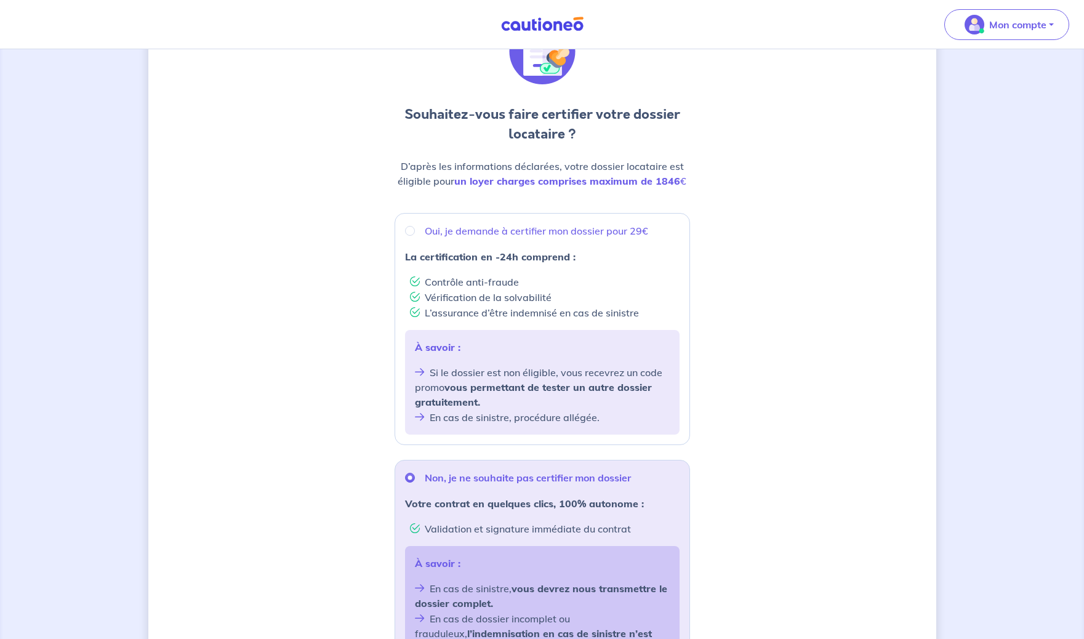
scroll to position [0, 0]
